Goal: Use online tool/utility: Utilize a website feature to perform a specific function

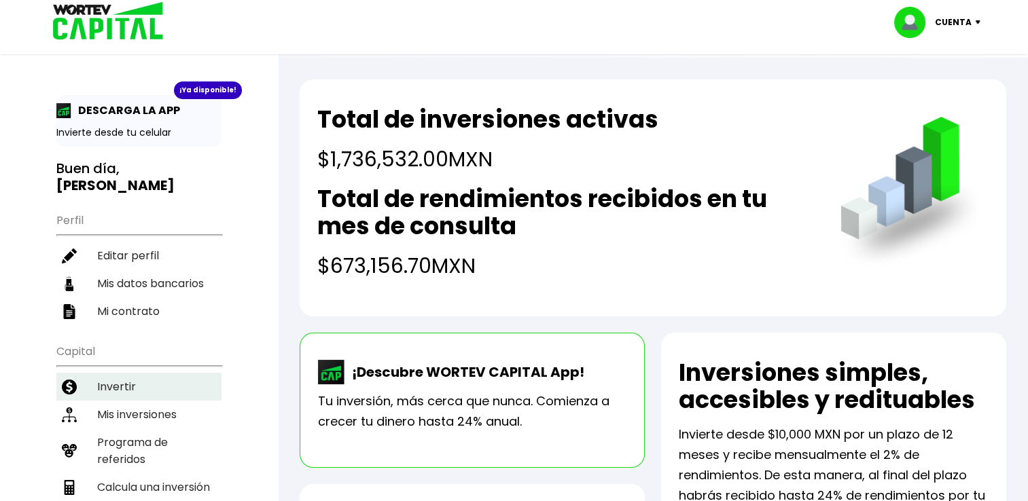
click at [154, 379] on li "Invertir" at bounding box center [138, 387] width 165 height 28
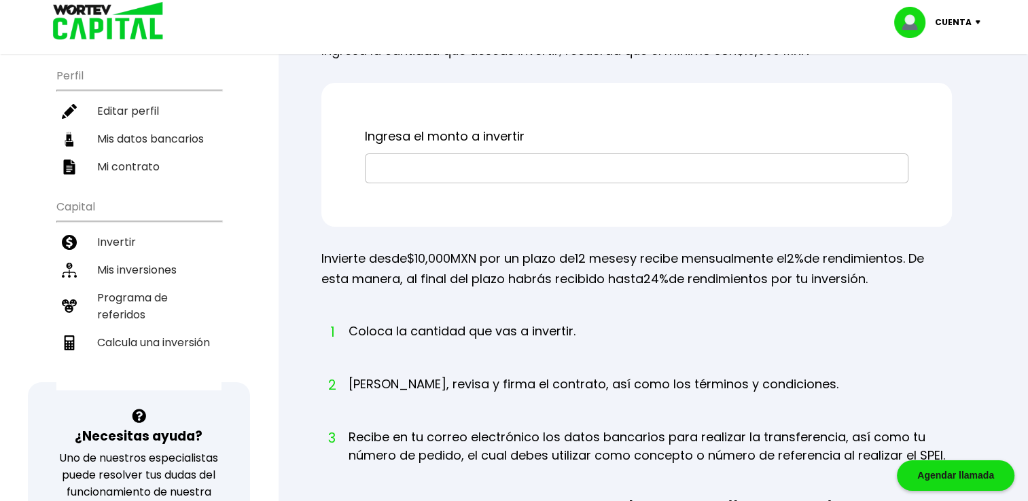
scroll to position [146, 0]
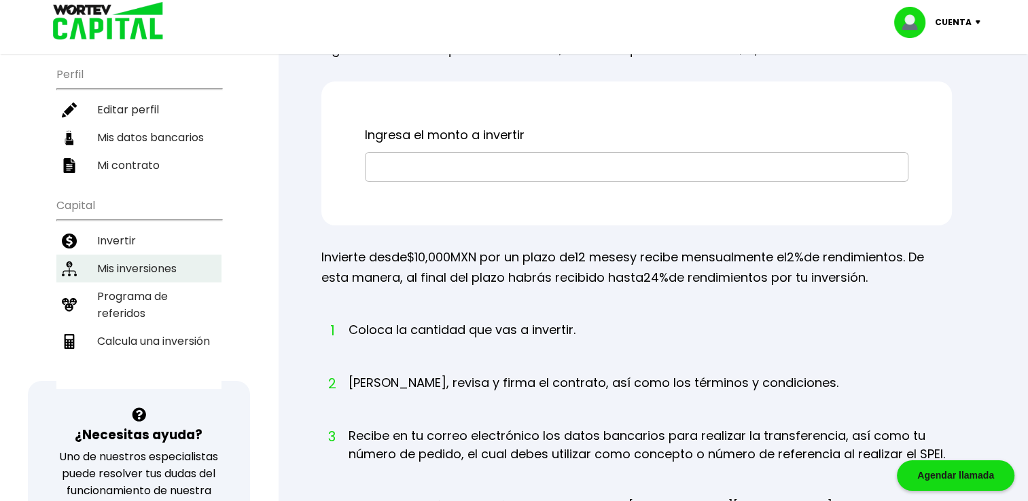
click at [154, 261] on li "Mis inversiones" at bounding box center [138, 269] width 165 height 28
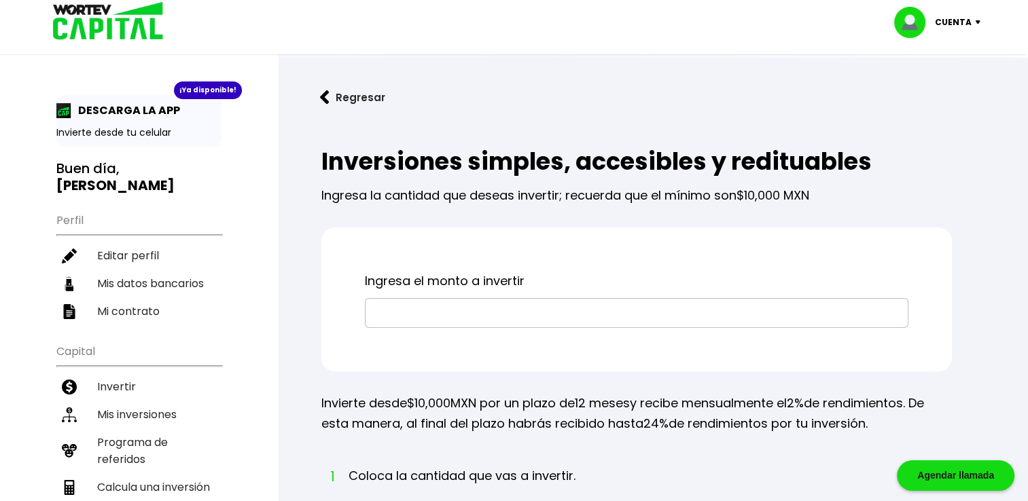
scroll to position [146, 0]
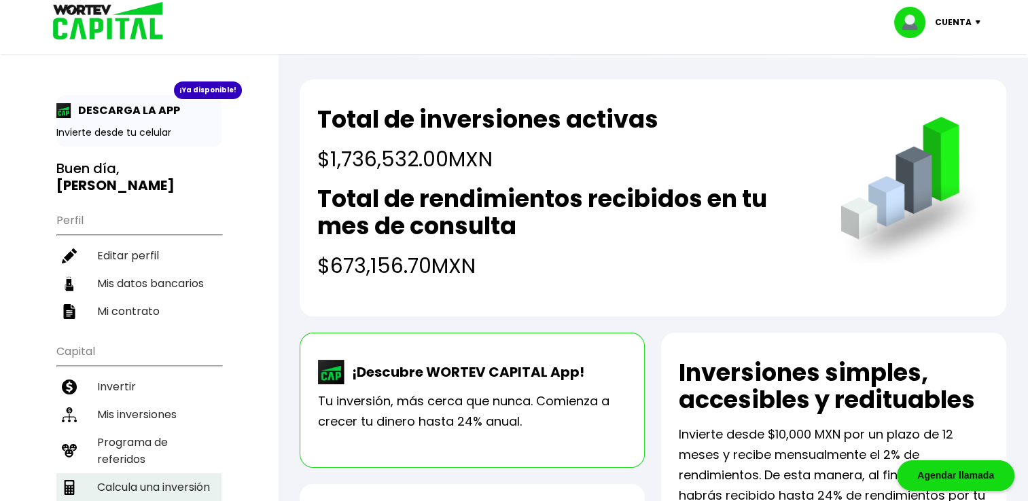
click at [168, 474] on li "Calcula una inversión" at bounding box center [138, 488] width 165 height 28
select select "1"
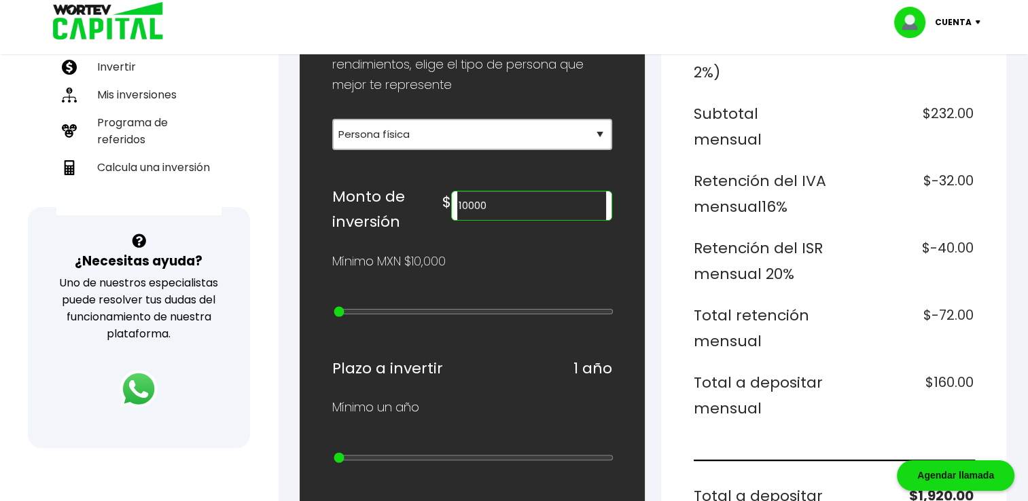
scroll to position [334, 0]
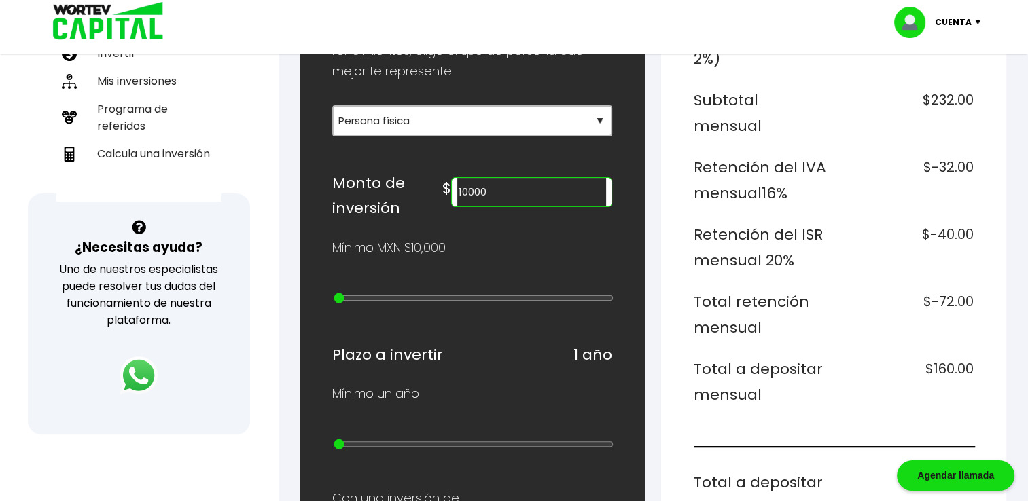
click at [554, 183] on input "10000" at bounding box center [531, 192] width 149 height 29
type input "1786532"
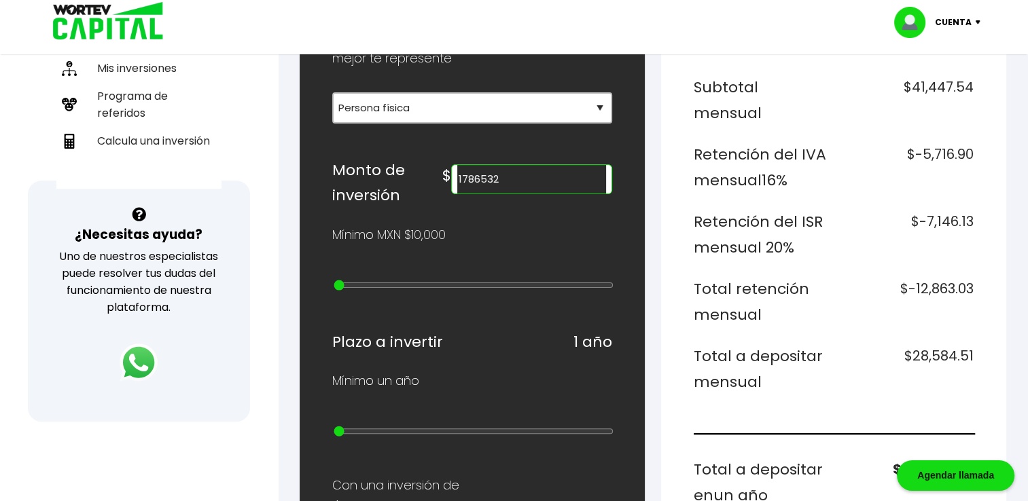
scroll to position [0, 0]
